Goal: Find specific page/section

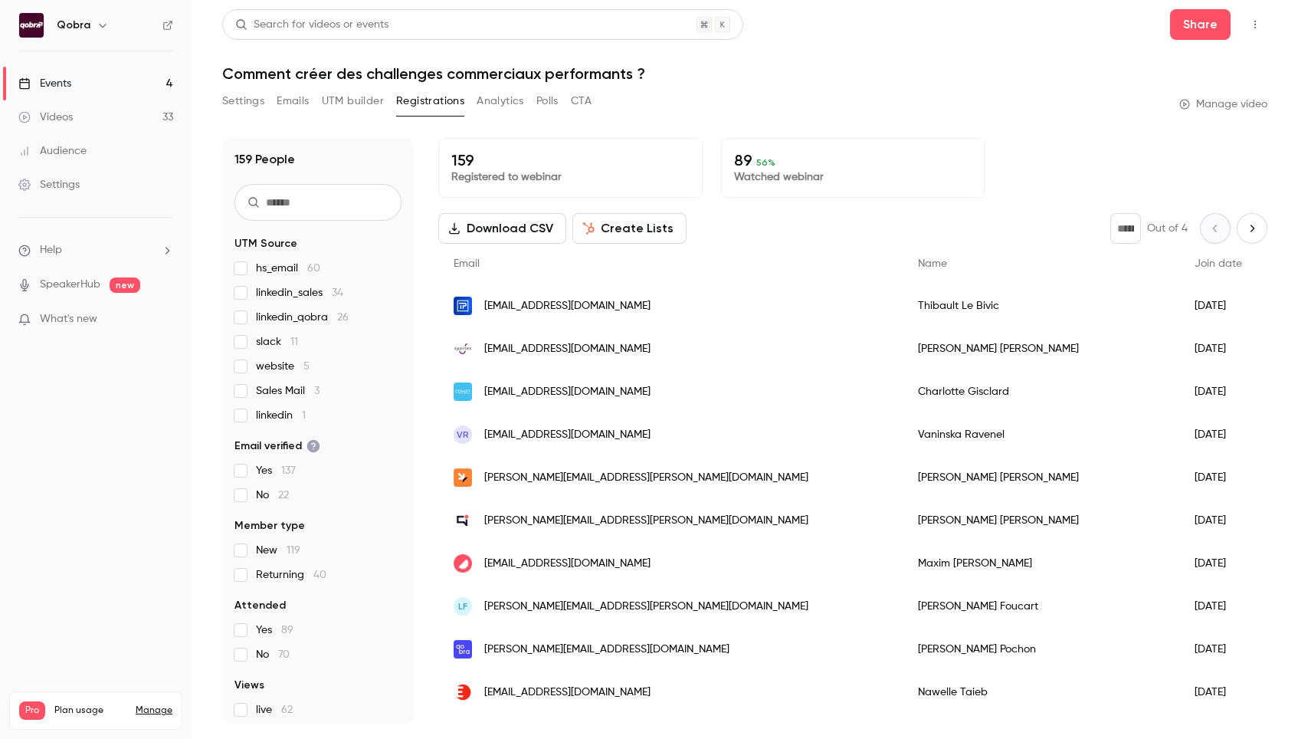
click at [51, 70] on link "Events 4" at bounding box center [96, 84] width 192 height 34
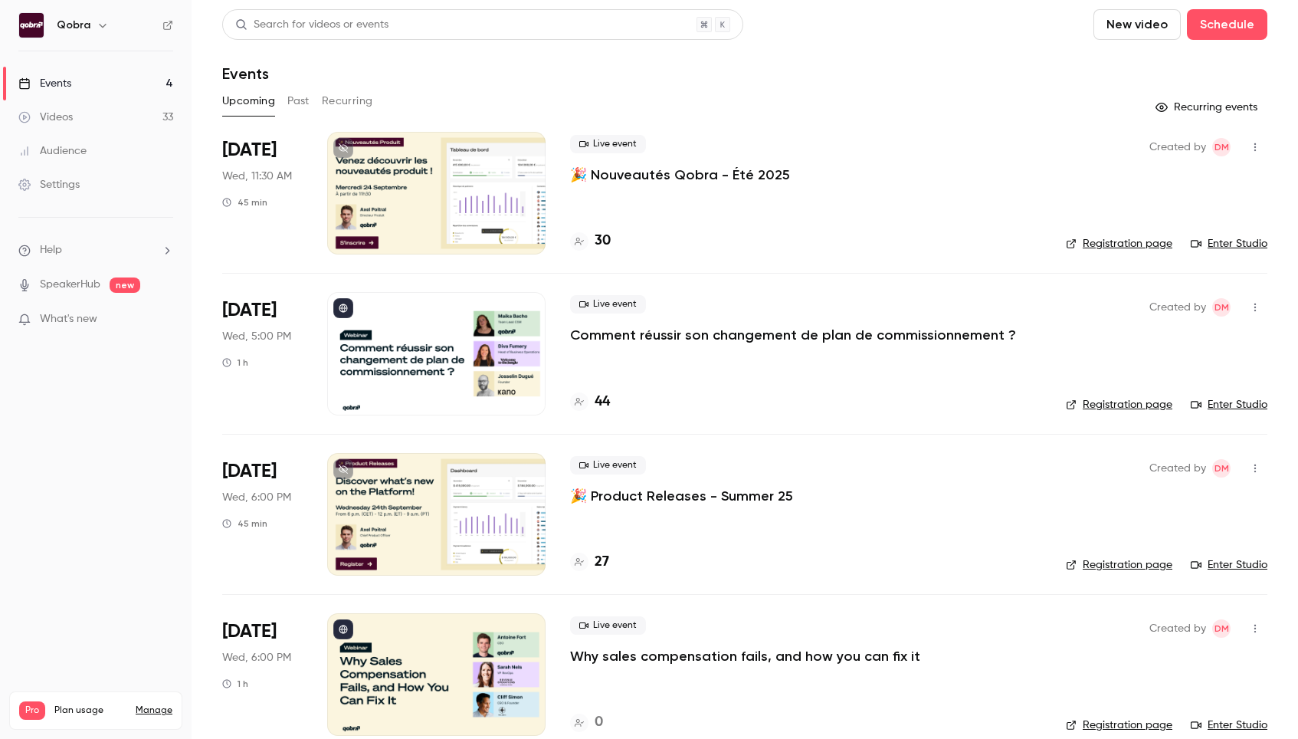
click at [616, 405] on div "44" at bounding box center [805, 402] width 471 height 21
click at [605, 404] on h4 "44" at bounding box center [602, 402] width 15 height 21
